Goal: Find specific page/section: Find specific page/section

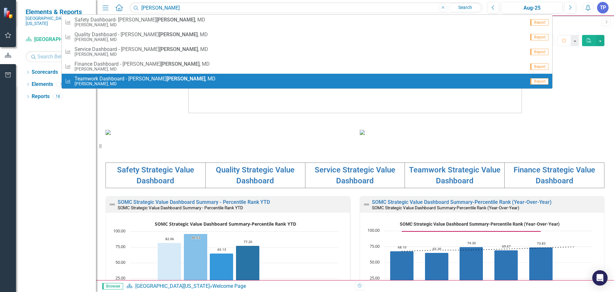
type input "[PERSON_NAME]"
click at [128, 79] on span "Teamwork Dashboard - [PERSON_NAME] , MD" at bounding box center [145, 79] width 141 height 6
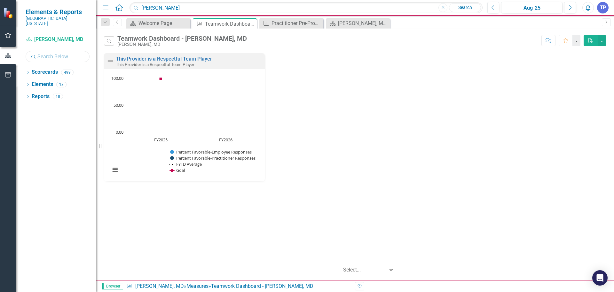
click at [45, 52] on input "text" at bounding box center [58, 56] width 64 height 11
type input "[PERSON_NAME]"
click at [32, 68] on link "Scorecards" at bounding box center [45, 71] width 26 height 7
click at [30, 68] on div "Dropdown Scorecards 3" at bounding box center [61, 73] width 70 height 12
click at [29, 71] on icon "Dropdown" at bounding box center [28, 73] width 4 height 4
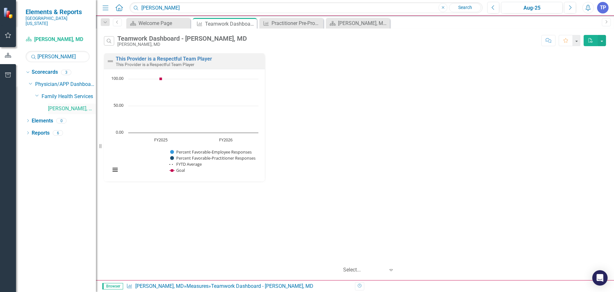
click at [67, 105] on link "[PERSON_NAME], MD" at bounding box center [72, 108] width 48 height 7
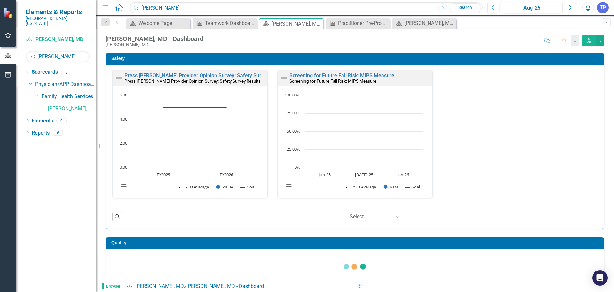
drag, startPoint x: 568, startPoint y: 6, endPoint x: 569, endPoint y: 9, distance: 3.5
click at [568, 6] on button "Next" at bounding box center [571, 8] width 12 height 12
